Goal: Task Accomplishment & Management: Use online tool/utility

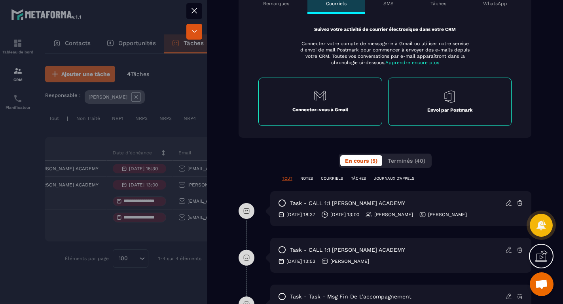
scroll to position [287, 0]
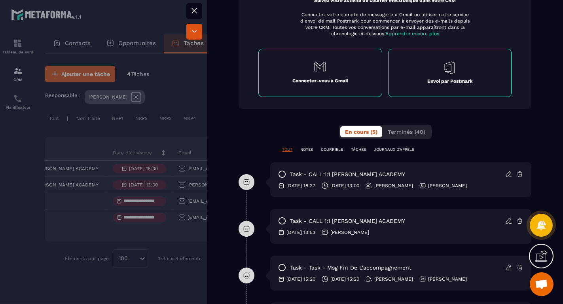
click at [508, 171] on icon at bounding box center [508, 174] width 7 height 7
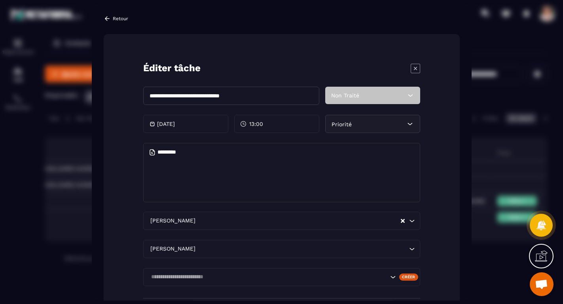
click at [259, 151] on textarea "Modal window" at bounding box center [281, 172] width 277 height 59
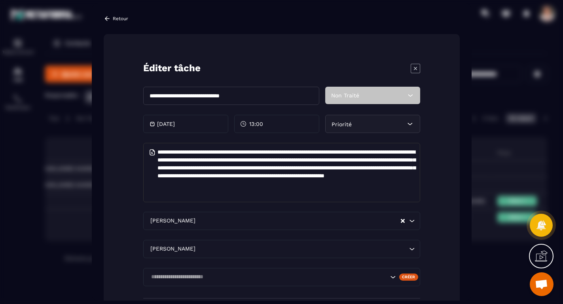
scroll to position [0, 0]
drag, startPoint x: 358, startPoint y: 183, endPoint x: 392, endPoint y: 182, distance: 34.4
click at [392, 182] on textarea "**********" at bounding box center [281, 172] width 277 height 59
click at [414, 185] on textarea "**********" at bounding box center [281, 172] width 277 height 59
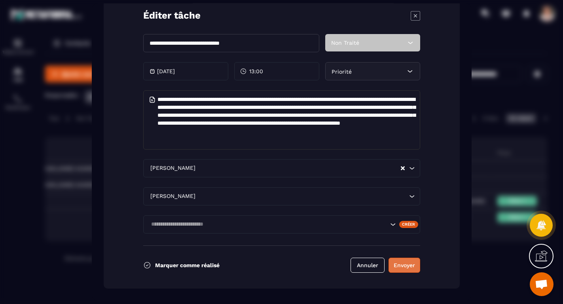
type textarea "**********"
click at [403, 266] on button "Envoyer" at bounding box center [405, 265] width 32 height 15
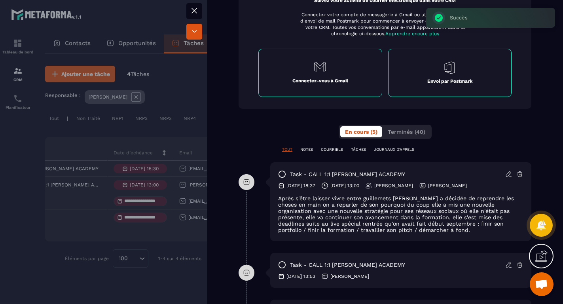
click at [282, 170] on icon at bounding box center [282, 174] width 8 height 8
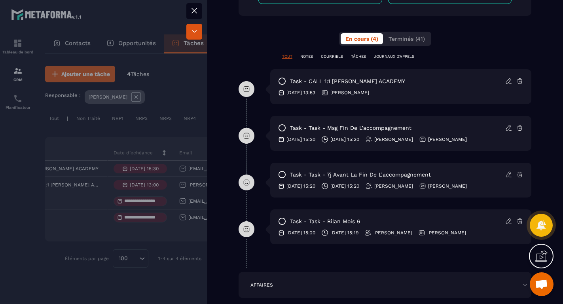
scroll to position [364, 0]
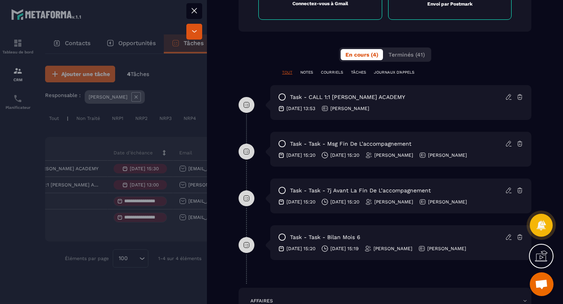
click at [282, 93] on icon at bounding box center [282, 97] width 8 height 8
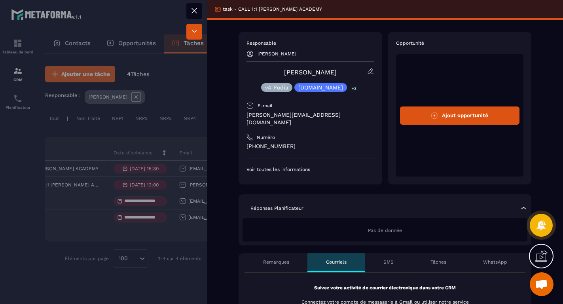
scroll to position [0, 0]
click at [195, 9] on icon at bounding box center [194, 10] width 5 height 5
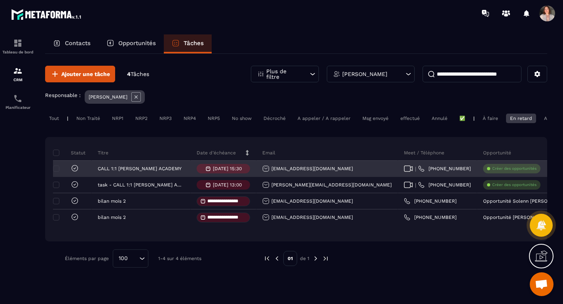
click at [75, 169] on icon at bounding box center [75, 168] width 2 height 2
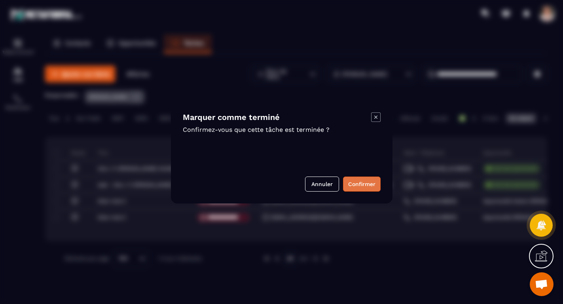
click at [363, 181] on button "Confirmer" at bounding box center [362, 183] width 38 height 15
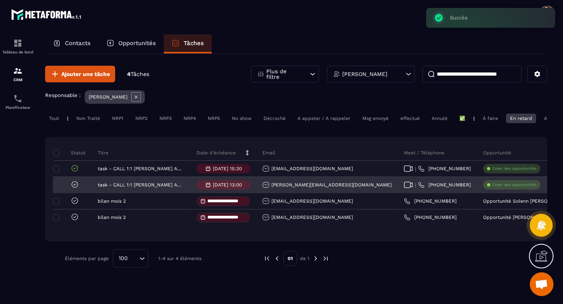
click at [77, 185] on icon at bounding box center [75, 184] width 8 height 8
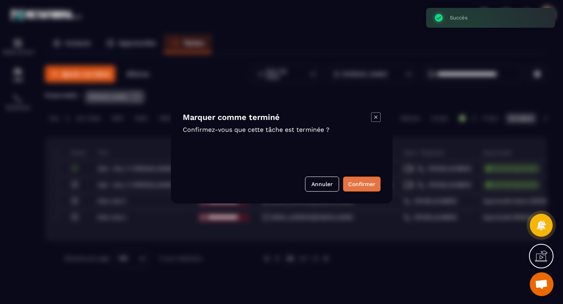
click at [366, 186] on button "Confirmer" at bounding box center [362, 183] width 38 height 15
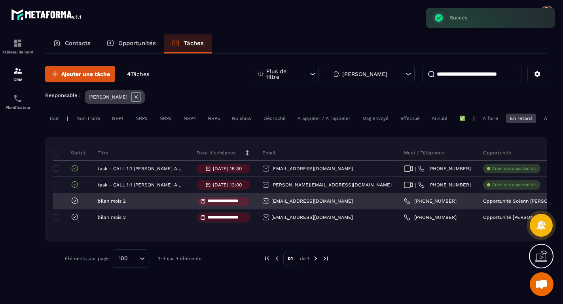
click at [76, 201] on icon at bounding box center [75, 201] width 2 height 2
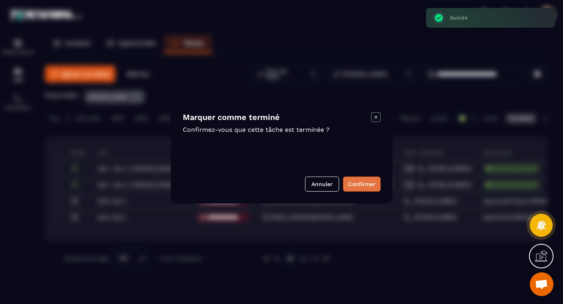
click at [349, 183] on button "Confirmer" at bounding box center [362, 183] width 38 height 15
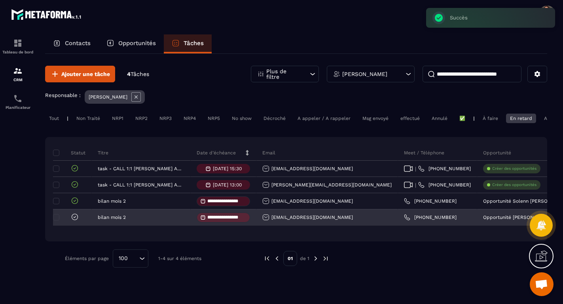
click at [75, 220] on icon at bounding box center [75, 217] width 8 height 8
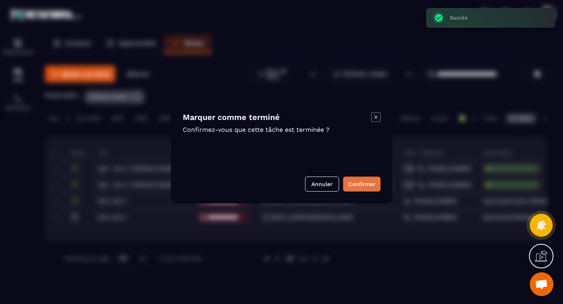
click at [359, 182] on button "Confirmer" at bounding box center [362, 183] width 38 height 15
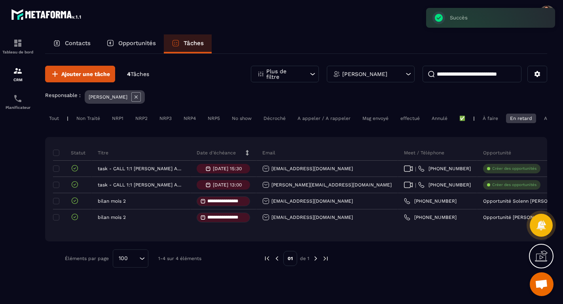
click at [496, 119] on div "À faire" at bounding box center [490, 118] width 23 height 9
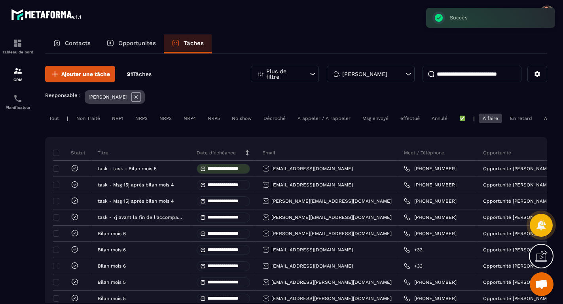
scroll to position [0, 53]
click at [503, 116] on div "Aujourd'hui" at bounding box center [504, 118] width 34 height 9
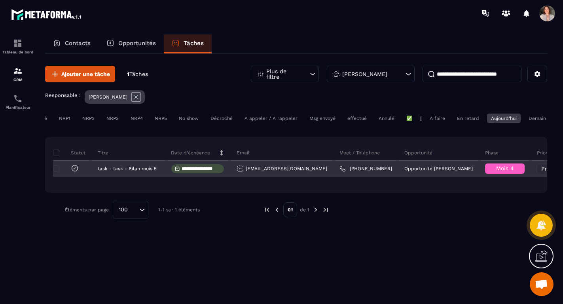
click at [268, 171] on div "[EMAIL_ADDRESS][DOMAIN_NAME]" at bounding box center [282, 168] width 91 height 7
